Goal: Check status: Check status

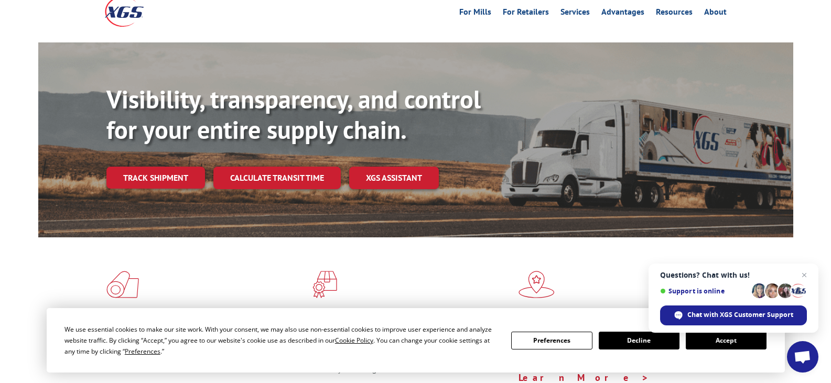
scroll to position [52, 0]
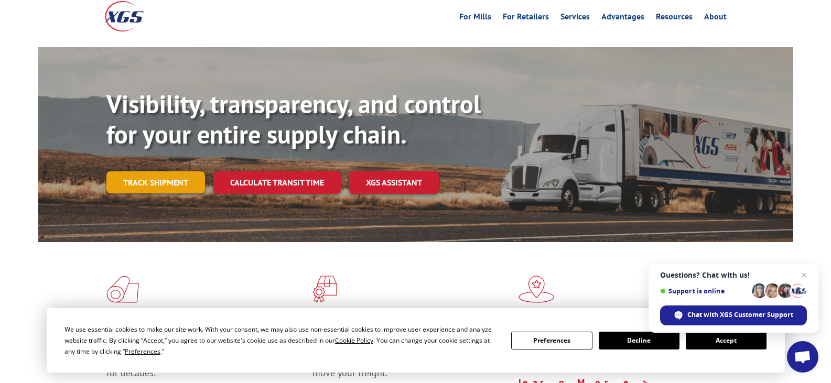
click at [138, 171] on link "Track shipment" at bounding box center [155, 182] width 99 height 22
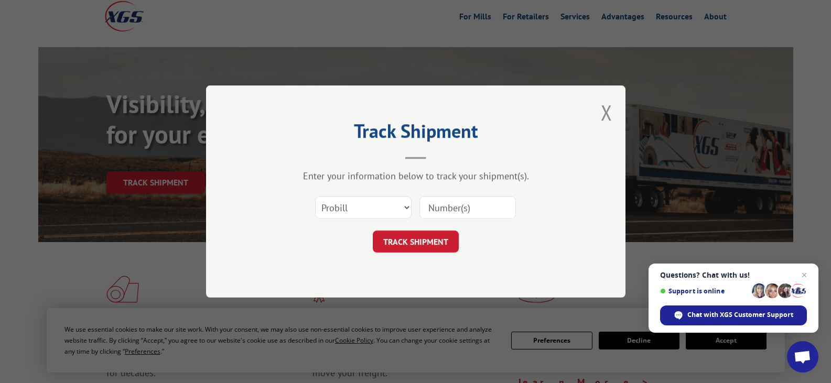
click at [434, 207] on input at bounding box center [467, 208] width 96 height 22
click at [387, 209] on select "Select category... Probill BOL PO" at bounding box center [363, 208] width 96 height 22
select select "bol"
click at [315, 197] on select "Select category... Probill BOL PO" at bounding box center [363, 208] width 96 height 22
click at [439, 209] on input at bounding box center [467, 208] width 96 height 22
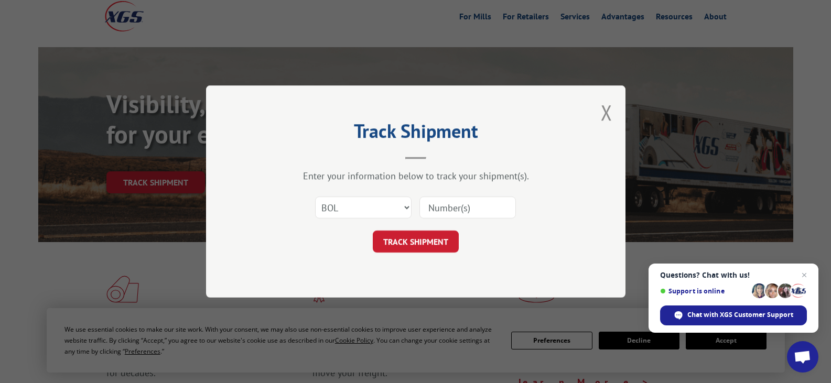
drag, startPoint x: 456, startPoint y: 211, endPoint x: 449, endPoint y: 212, distance: 6.5
click at [456, 211] on input at bounding box center [467, 208] width 96 height 22
paste input "17467654"
type input "17467654"
click button "TRACK SHIPMENT" at bounding box center [416, 242] width 86 height 22
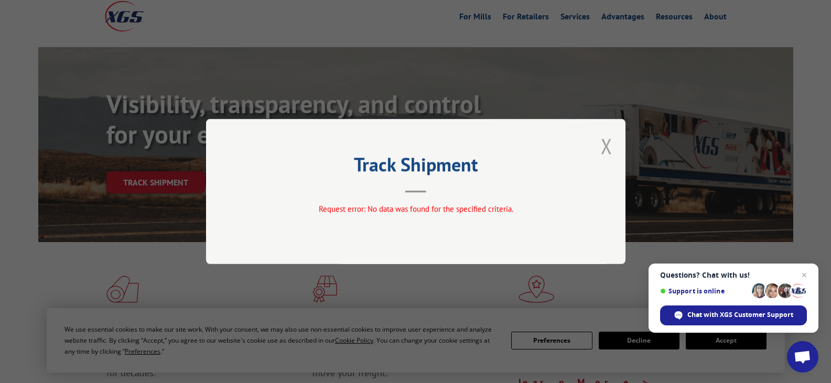
click at [608, 143] on button "Close modal" at bounding box center [607, 146] width 12 height 28
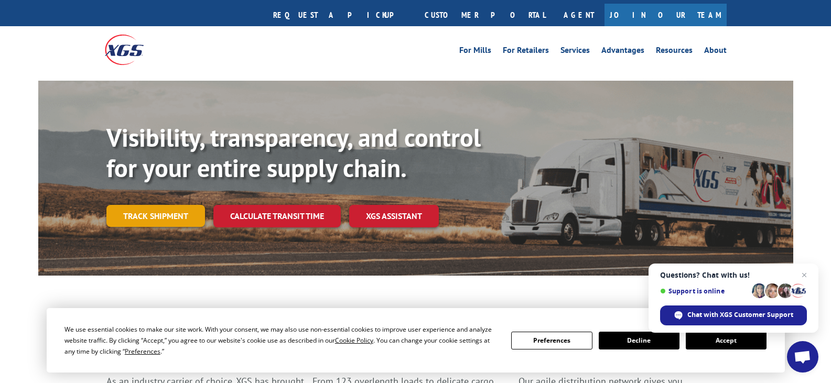
scroll to position [0, 0]
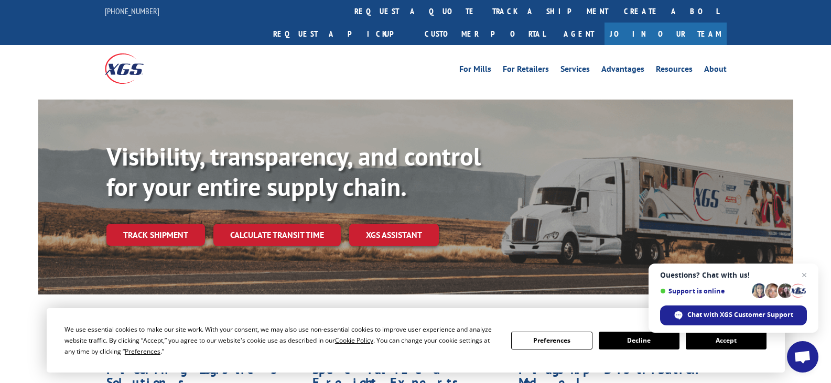
click at [169, 224] on link "Track shipment" at bounding box center [155, 235] width 99 height 22
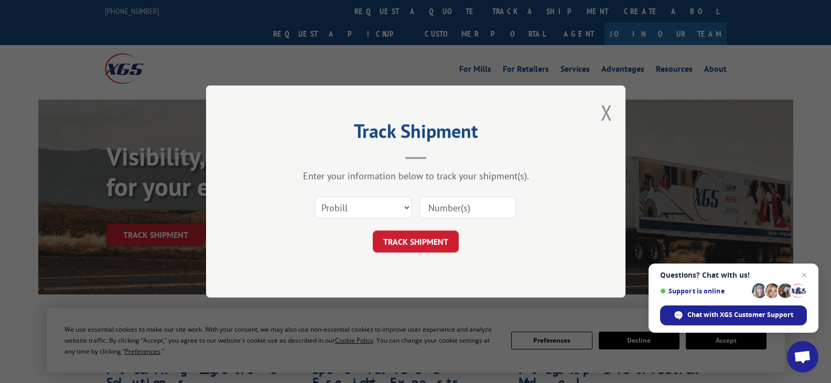
click at [461, 207] on input at bounding box center [467, 208] width 96 height 22
paste input "17467654"
type input "17467654"
click at [409, 237] on button "TRACK SHIPMENT" at bounding box center [416, 242] width 86 height 22
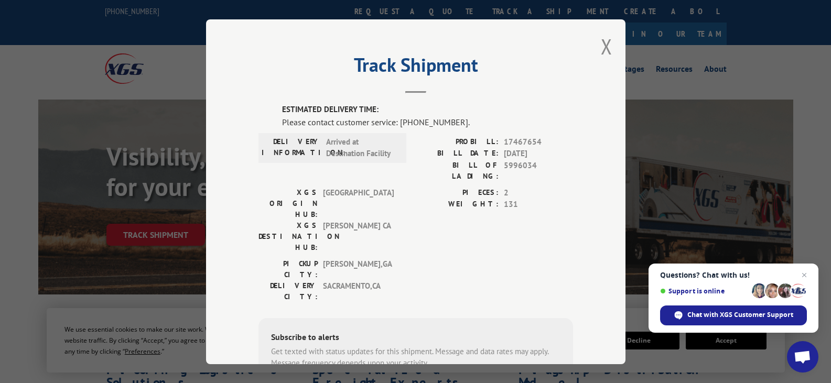
drag, startPoint x: 601, startPoint y: 48, endPoint x: 587, endPoint y: 47, distance: 14.2
click at [601, 48] on button "Close modal" at bounding box center [607, 46] width 12 height 28
